Goal: Use online tool/utility

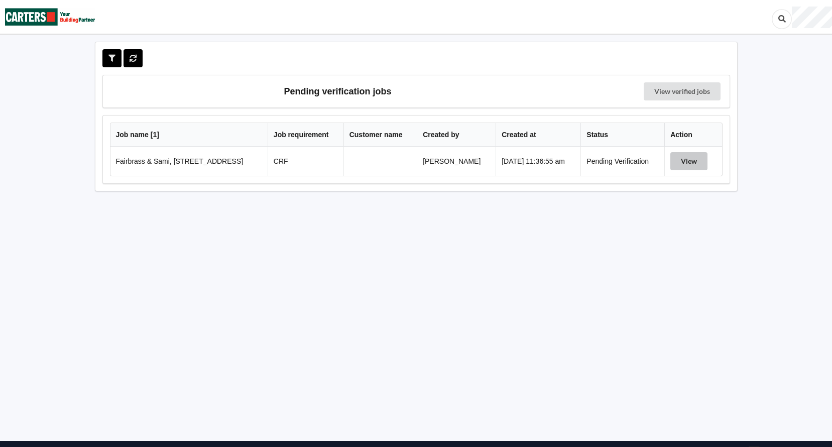
click at [691, 161] on button "View" at bounding box center [689, 161] width 37 height 18
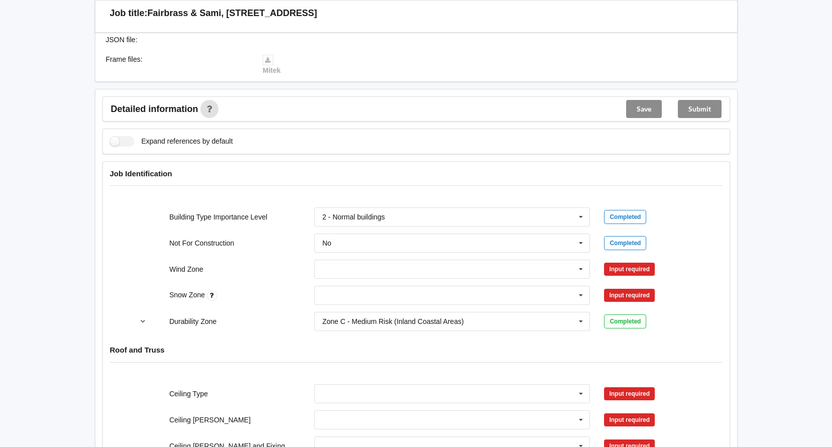
scroll to position [301, 0]
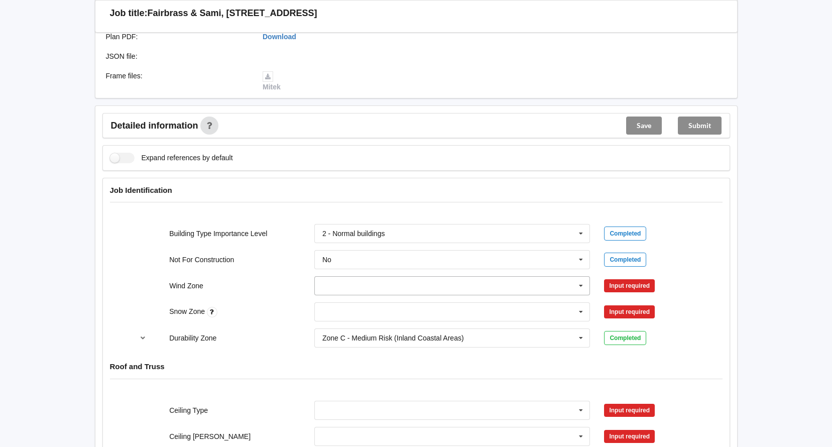
click at [464, 284] on input "text" at bounding box center [452, 286] width 275 height 18
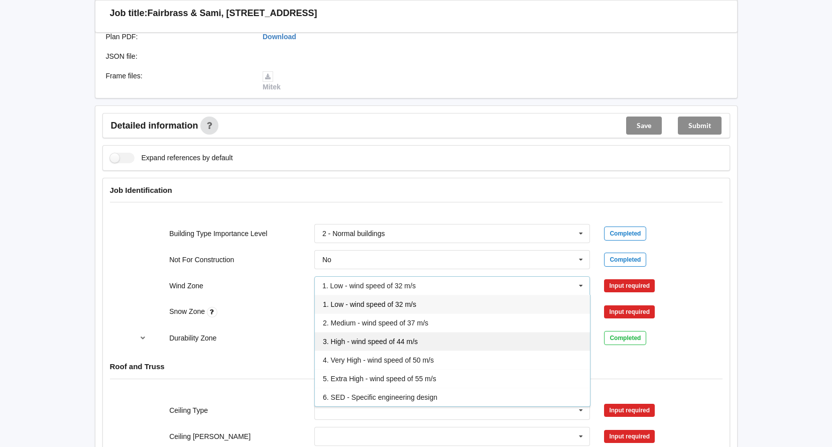
click at [457, 343] on div "3. High - wind speed of 44 m/s" at bounding box center [452, 341] width 275 height 19
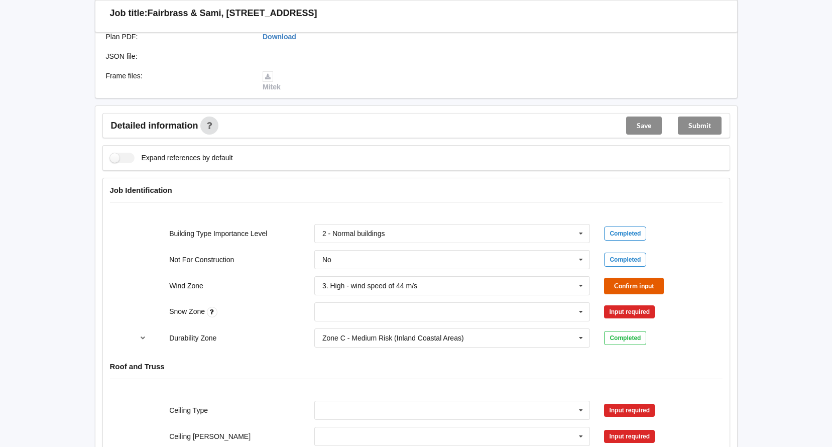
click at [642, 283] on button "Confirm input" at bounding box center [634, 286] width 60 height 17
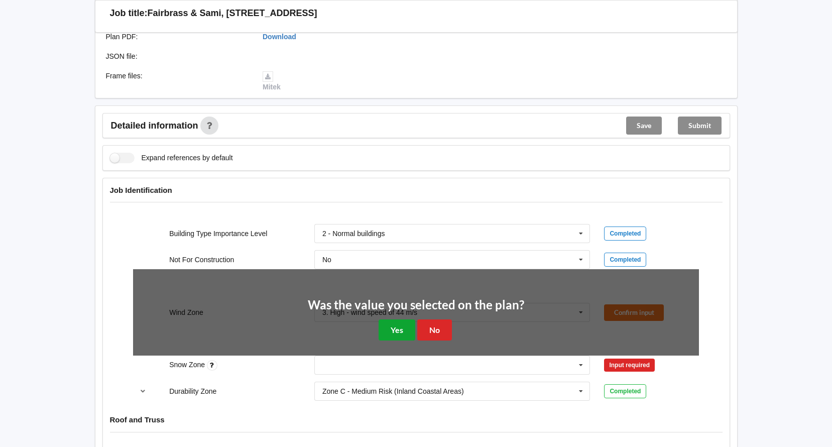
click at [403, 326] on button "Yes" at bounding box center [397, 329] width 37 height 21
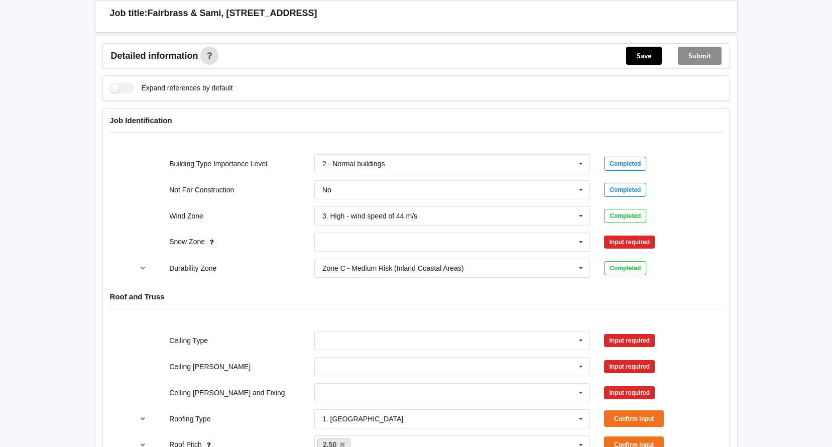
scroll to position [402, 0]
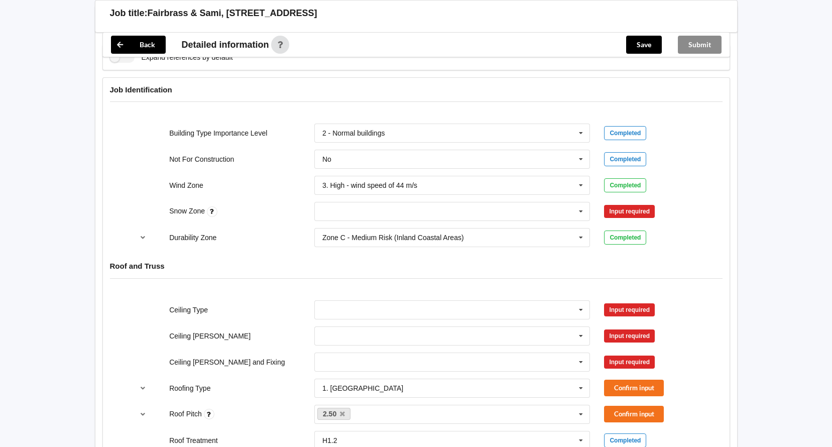
click at [448, 199] on div "N0 N1 N2 N3 N4 N5 None" at bounding box center [452, 211] width 290 height 33
click at [448, 210] on input "text" at bounding box center [452, 211] width 275 height 18
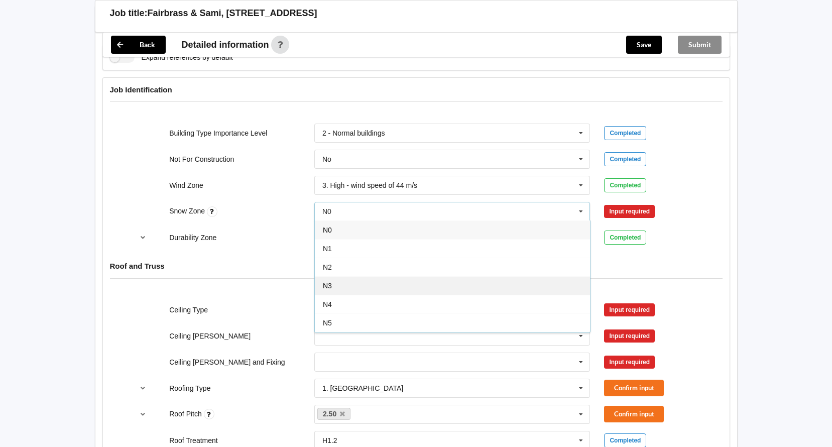
click at [426, 285] on div "N3" at bounding box center [452, 285] width 275 height 19
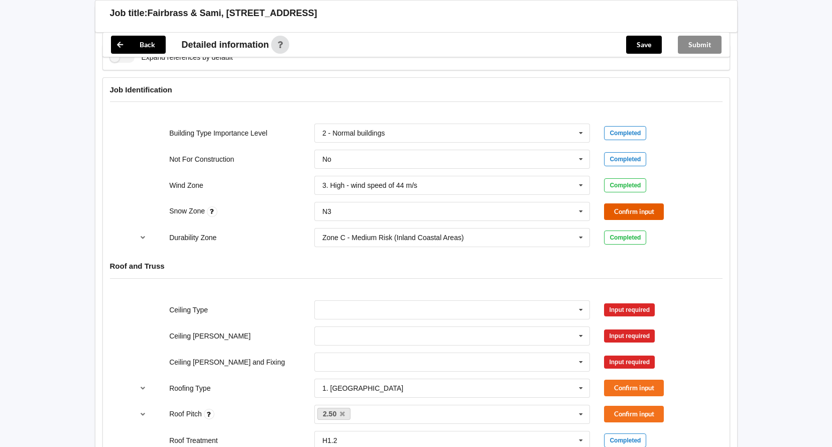
click at [643, 212] on button "Confirm input" at bounding box center [634, 211] width 60 height 17
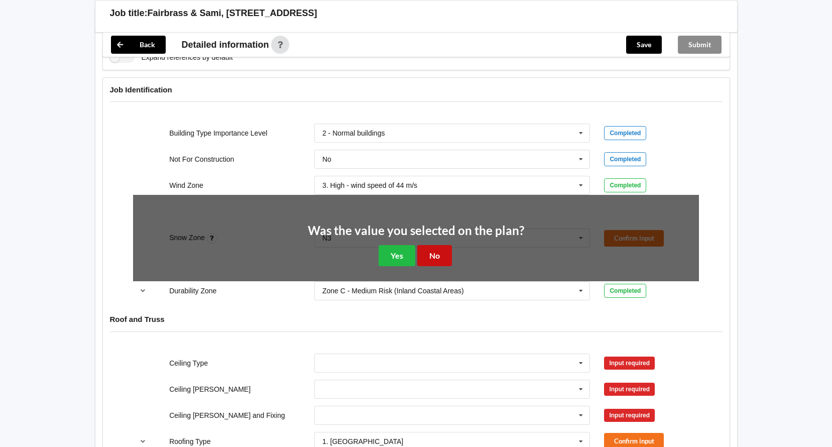
click at [441, 254] on button "No" at bounding box center [434, 255] width 35 height 21
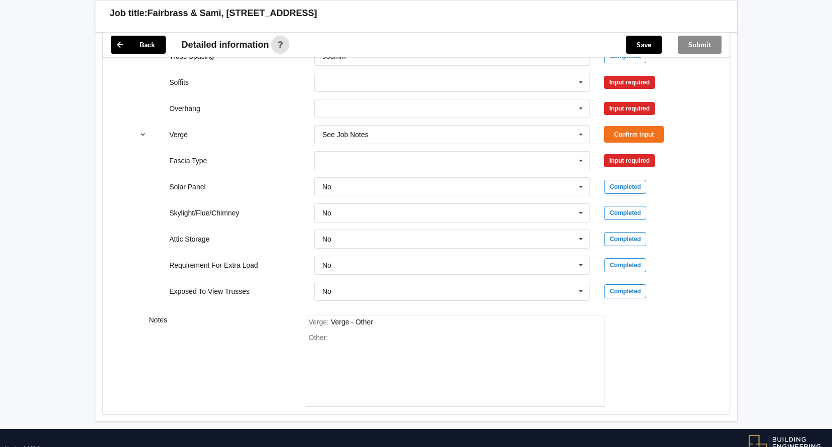
scroll to position [844, 0]
